Goal: Task Accomplishment & Management: Complete application form

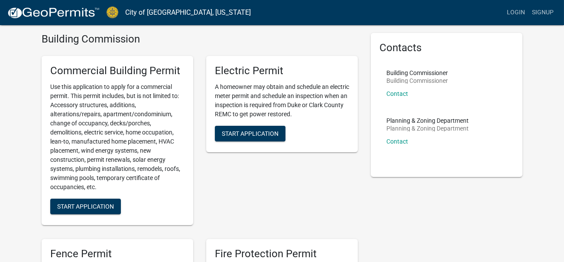
scroll to position [43, 0]
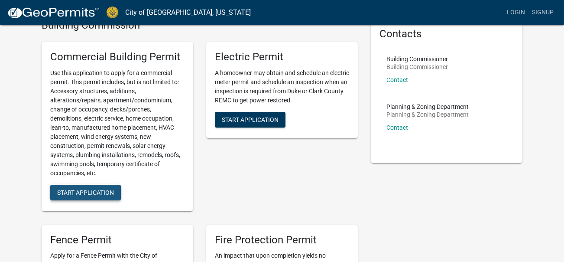
click at [94, 188] on span "Start Application" at bounding box center [85, 191] width 57 height 7
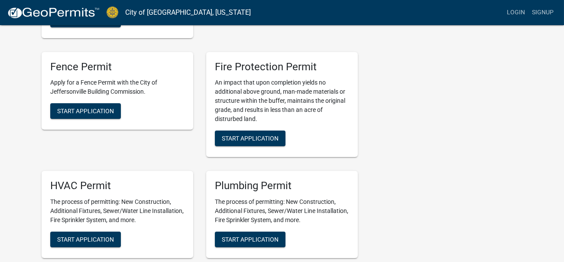
scroll to position [260, 0]
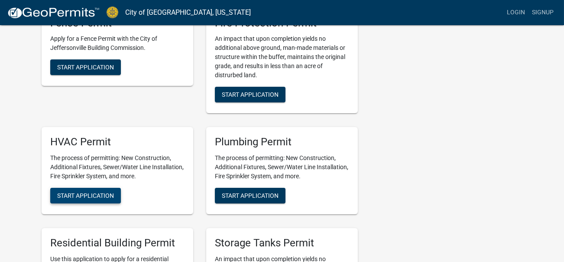
click at [105, 190] on button "Start Application" at bounding box center [85, 196] width 71 height 16
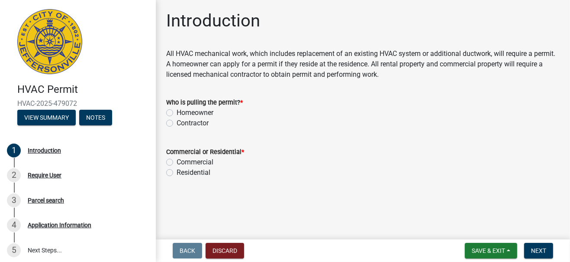
click at [187, 123] on label "Contractor" at bounding box center [193, 123] width 32 height 10
drag, startPoint x: 187, startPoint y: 123, endPoint x: 196, endPoint y: 161, distance: 39.6
click at [196, 161] on label "Commercial" at bounding box center [195, 162] width 37 height 10
click at [182, 161] on input "Commercial" at bounding box center [180, 160] width 6 height 6
radio input "true"
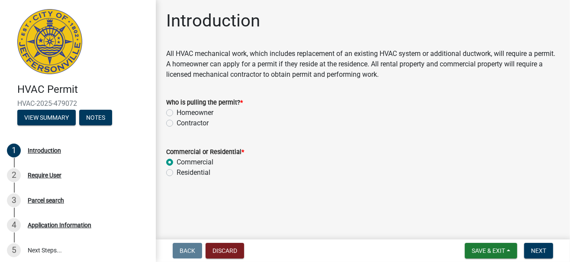
click at [177, 124] on label "Contractor" at bounding box center [193, 123] width 32 height 10
click at [177, 123] on input "Contractor" at bounding box center [180, 121] width 6 height 6
radio input "true"
click at [531, 248] on button "Next" at bounding box center [538, 251] width 29 height 16
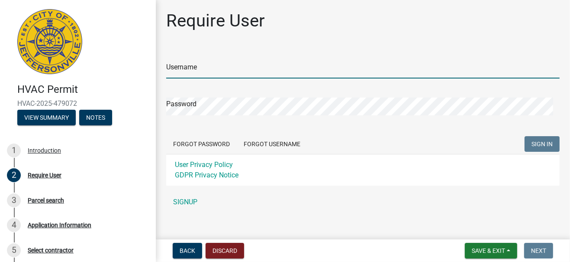
click at [217, 70] on input "Username" at bounding box center [363, 70] width 394 height 18
type input "[PERSON_NAME]"
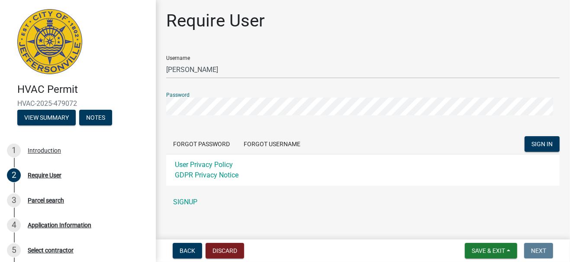
click at [525, 136] on button "SIGN IN" at bounding box center [542, 144] width 35 height 16
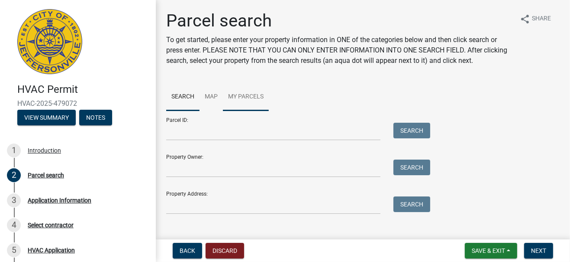
click at [239, 98] on link "My Parcels" at bounding box center [246, 97] width 46 height 28
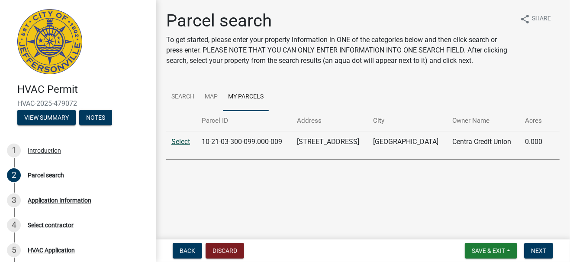
click at [181, 142] on link "Select" at bounding box center [180, 141] width 19 height 8
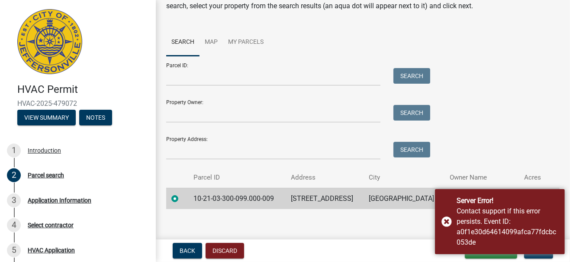
scroll to position [61, 0]
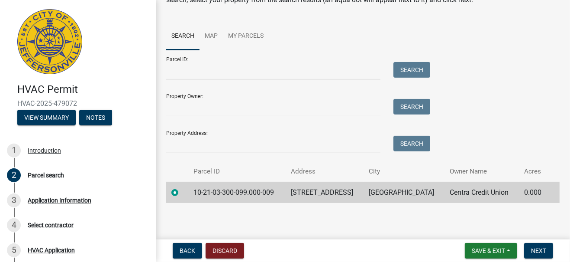
click at [236, 192] on td "10-21-03-300-099.000-009" at bounding box center [236, 191] width 97 height 21
drag, startPoint x: 236, startPoint y: 192, endPoint x: 175, endPoint y: 191, distance: 60.2
click at [182, 187] on label at bounding box center [182, 187] width 0 height 0
click at [182, 192] on input "radio" at bounding box center [185, 190] width 6 height 6
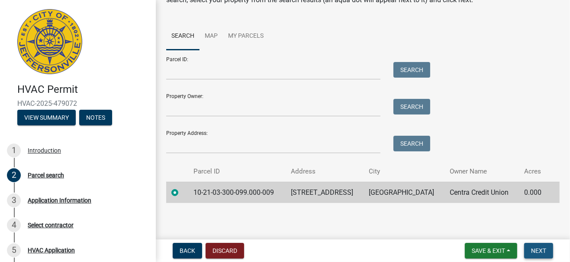
click at [546, 253] on span "Next" at bounding box center [538, 250] width 15 height 7
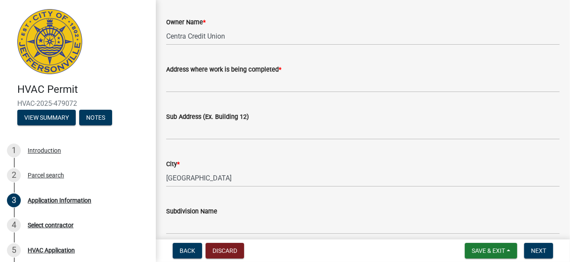
scroll to position [0, 0]
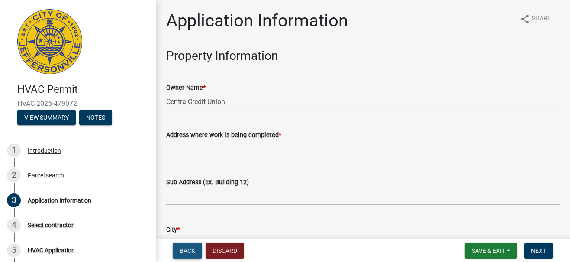
click at [196, 246] on button "Back" at bounding box center [187, 251] width 29 height 16
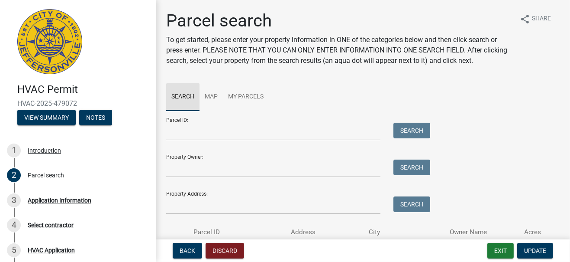
click at [185, 97] on link "Search" at bounding box center [182, 97] width 33 height 28
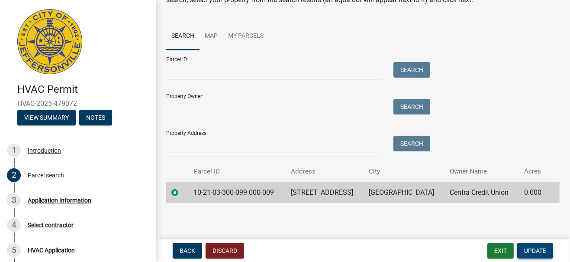
click at [534, 252] on span "Update" at bounding box center [535, 250] width 22 height 7
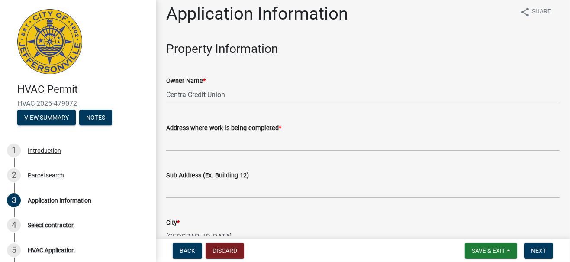
scroll to position [0, 0]
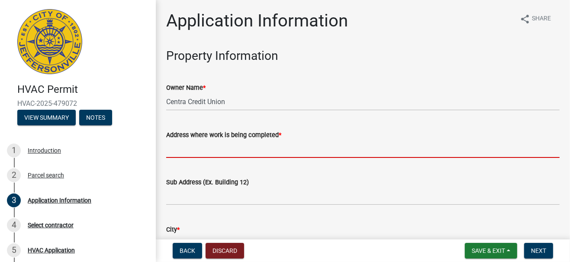
click at [207, 151] on input "Address where work is being completed *" at bounding box center [363, 149] width 394 height 18
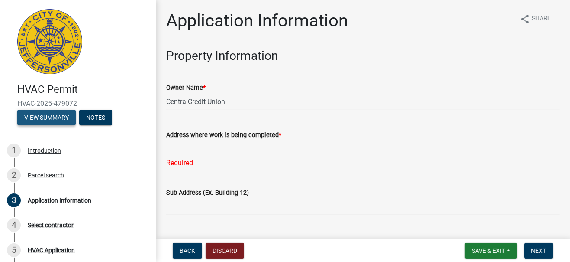
click at [68, 117] on button "View Summary" at bounding box center [46, 118] width 58 height 16
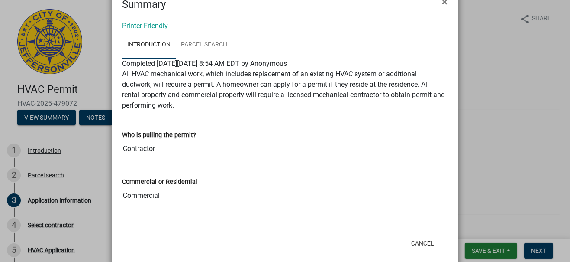
scroll to position [39, 0]
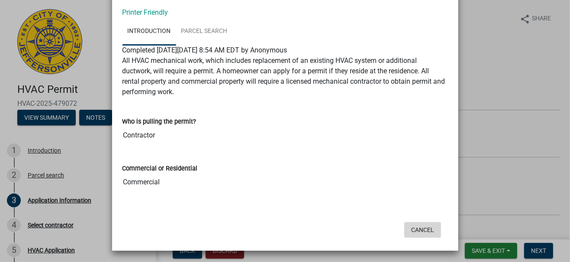
click at [423, 232] on button "Cancel" at bounding box center [422, 230] width 37 height 16
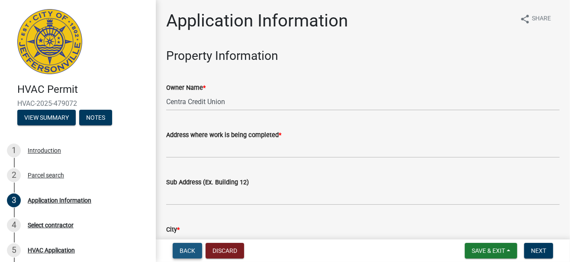
click at [194, 247] on span "Back" at bounding box center [188, 250] width 16 height 7
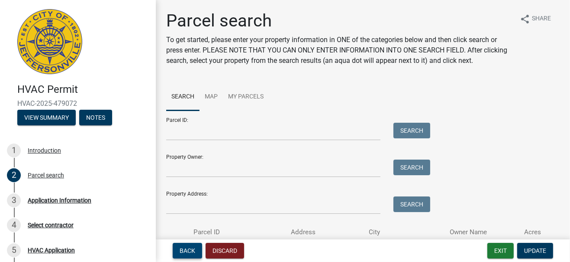
click at [188, 249] on span "Back" at bounding box center [188, 250] width 16 height 7
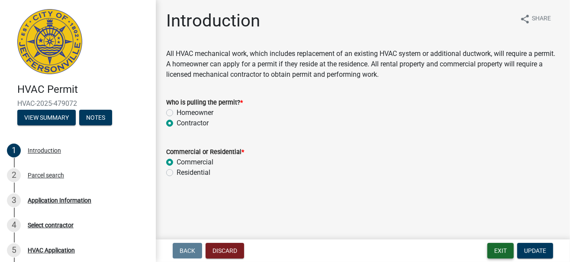
click at [500, 250] on button "Exit" at bounding box center [501, 251] width 26 height 16
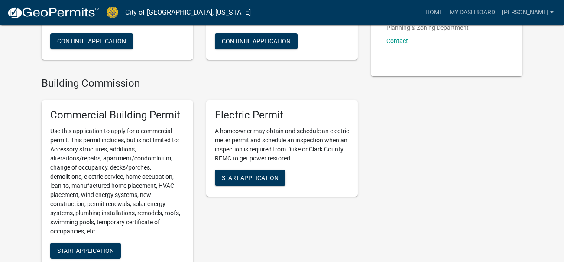
scroll to position [43, 0]
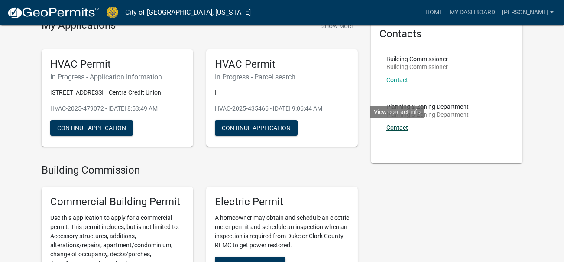
click at [403, 127] on link "Contact" at bounding box center [397, 127] width 22 height 7
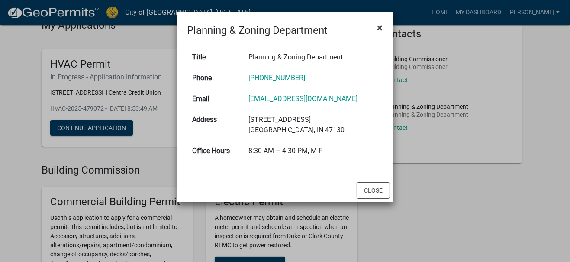
click at [381, 26] on span "×" at bounding box center [381, 28] width 6 height 12
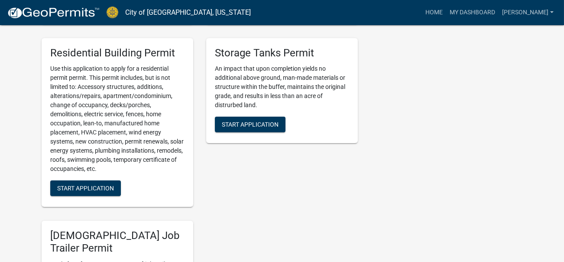
scroll to position [780, 0]
